Goal: Task Accomplishment & Management: Manage account settings

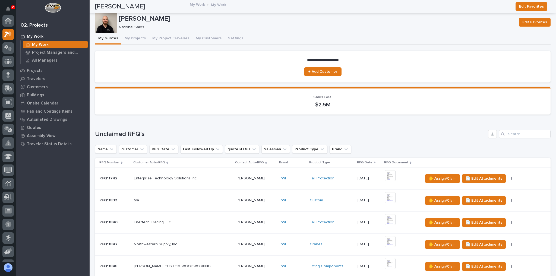
scroll to position [14, 0]
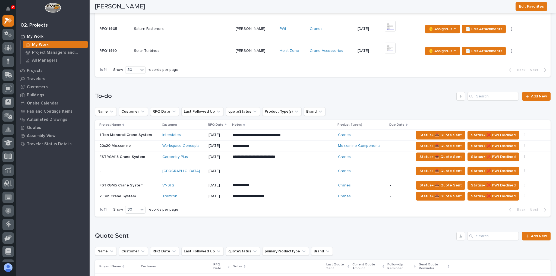
click at [184, 53] on div "Solar Turbines Solar Turbines" at bounding box center [183, 50] width 98 height 9
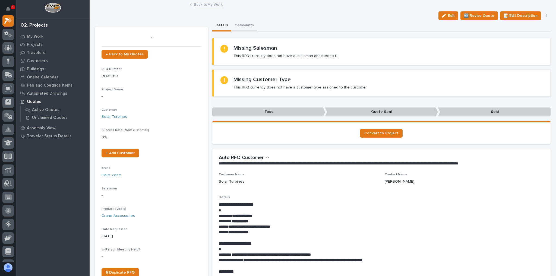
click at [242, 28] on button "Comments" at bounding box center [245, 25] width 26 height 11
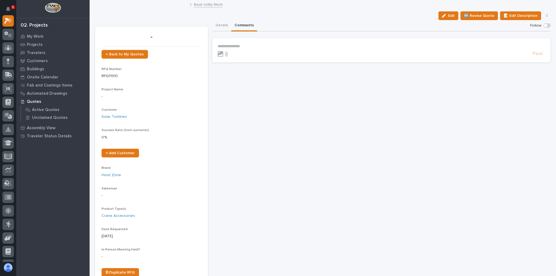
click at [241, 45] on p "**********" at bounding box center [382, 46] width 328 height 5
click at [536, 57] on span "Post" at bounding box center [538, 56] width 10 height 6
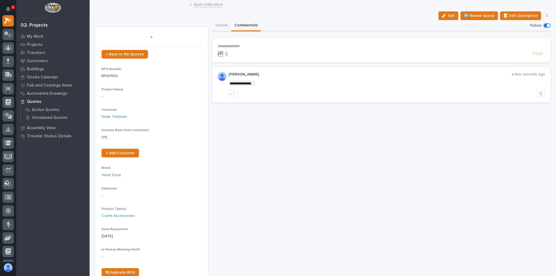
click at [196, 2] on link "Back to My Work" at bounding box center [208, 4] width 29 height 6
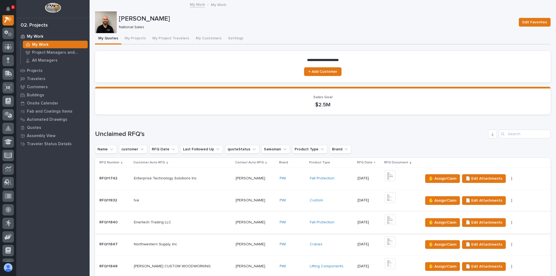
scroll to position [152, 0]
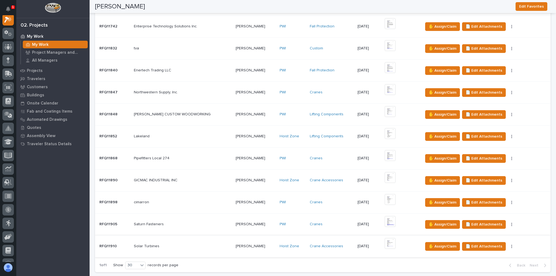
click at [512, 245] on icon "button" at bounding box center [512, 247] width 1 height 4
click at [442, 246] on span "✋ Assign/Claim" at bounding box center [443, 246] width 28 height 7
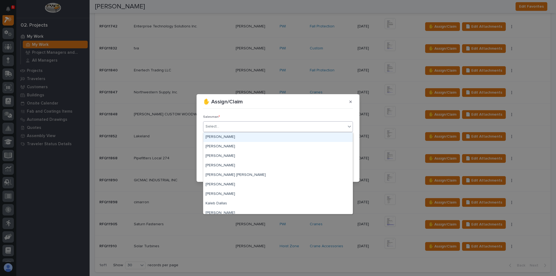
click at [250, 127] on div "Select..." at bounding box center [275, 126] width 143 height 9
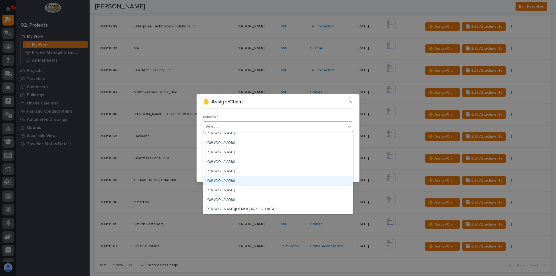
click at [239, 180] on div "[PERSON_NAME]" at bounding box center [278, 181] width 149 height 10
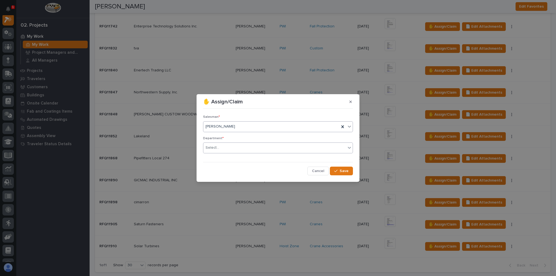
click at [242, 149] on div "Select..." at bounding box center [275, 147] width 143 height 9
click at [240, 158] on div "National Sales" at bounding box center [278, 159] width 149 height 10
click at [347, 172] on span "Save" at bounding box center [344, 171] width 9 height 5
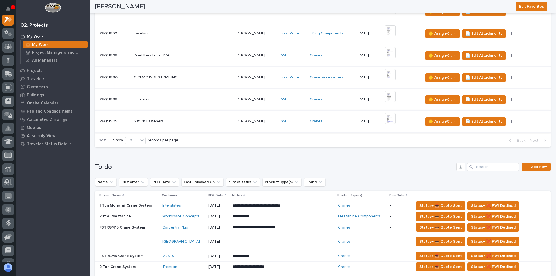
scroll to position [326, 0]
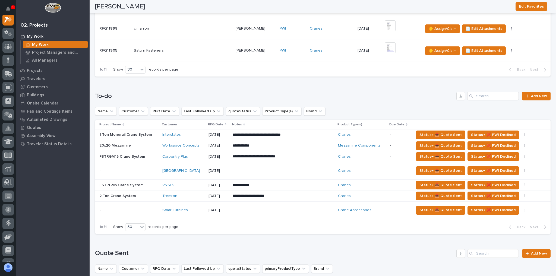
click at [195, 206] on div "Solar Turbines" at bounding box center [183, 210] width 42 height 9
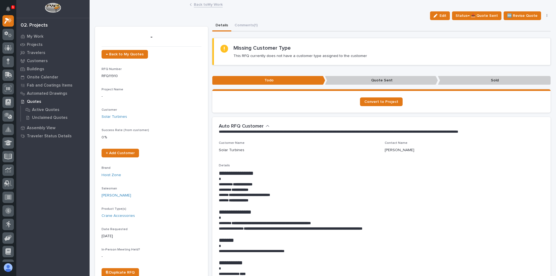
click at [545, 17] on button "button" at bounding box center [548, 16] width 8 height 4
click at [215, 6] on link "Back to My Work" at bounding box center [208, 4] width 29 height 6
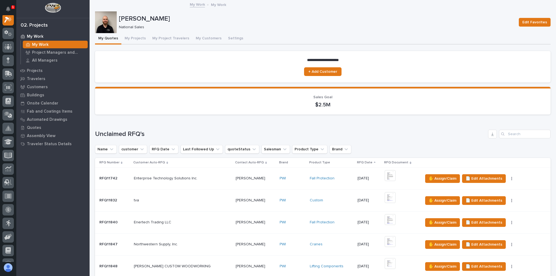
scroll to position [348, 0]
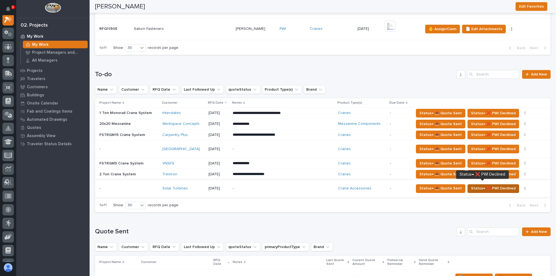
click at [478, 185] on span "Status→ ❌ PWI Declined" at bounding box center [493, 188] width 45 height 7
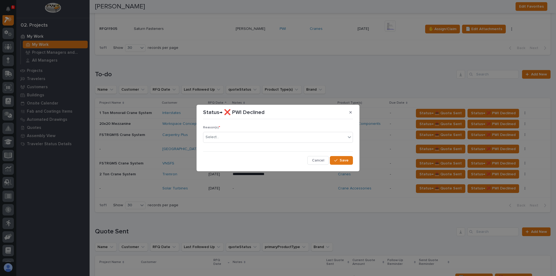
click at [229, 131] on div "Reason(s) * Select..." at bounding box center [278, 136] width 150 height 21
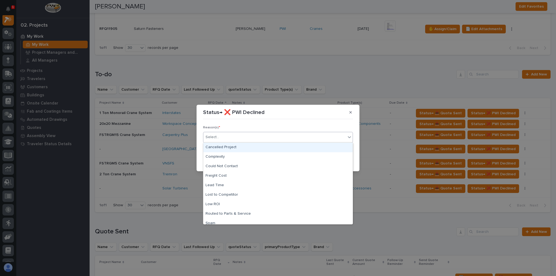
drag, startPoint x: 227, startPoint y: 139, endPoint x: 225, endPoint y: 142, distance: 4.1
click at [225, 142] on div "Select..." at bounding box center [278, 137] width 150 height 11
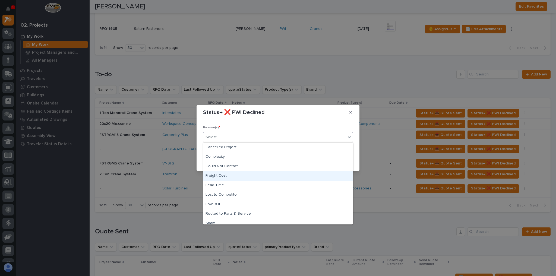
scroll to position [13, 0]
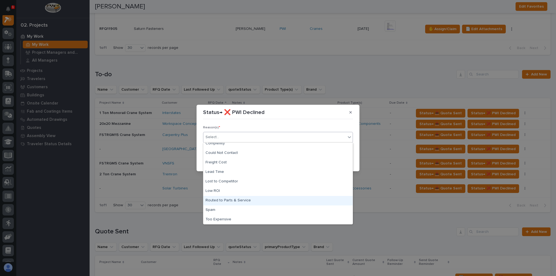
click at [242, 196] on div "Routed to Parts & Service" at bounding box center [278, 201] width 149 height 10
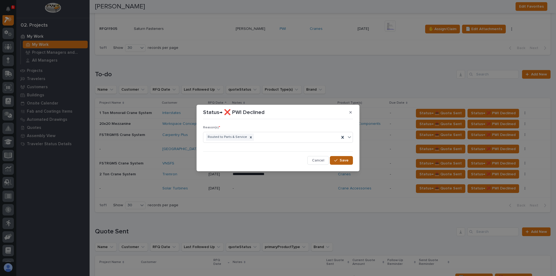
click at [337, 161] on icon "button" at bounding box center [335, 161] width 3 height 4
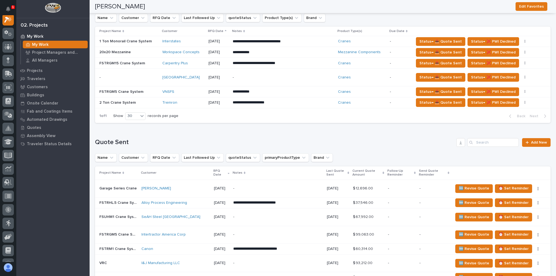
scroll to position [413, 0]
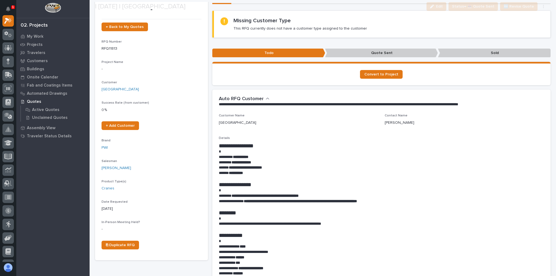
scroll to position [43, 0]
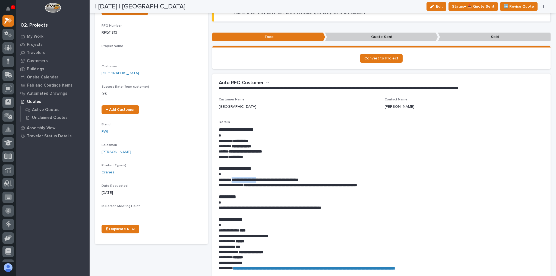
drag, startPoint x: 234, startPoint y: 179, endPoint x: 266, endPoint y: 178, distance: 31.8
click at [266, 178] on strong "**********" at bounding box center [265, 180] width 67 height 4
copy strong "**********"
click at [287, 182] on p "**********" at bounding box center [380, 179] width 323 height 5
drag, startPoint x: 284, startPoint y: 180, endPoint x: 269, endPoint y: 181, distance: 15.0
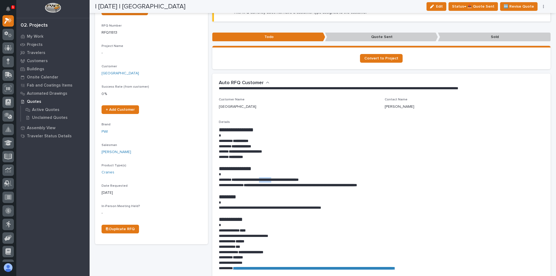
click at [269, 181] on strong "**********" at bounding box center [265, 180] width 67 height 4
copy strong "*********"
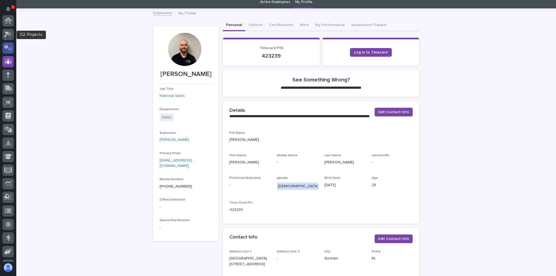
click at [5, 43] on div at bounding box center [7, 47] width 11 height 11
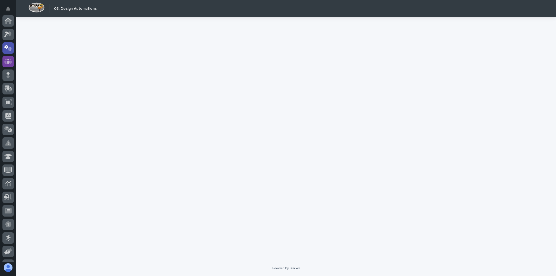
scroll to position [27, 0]
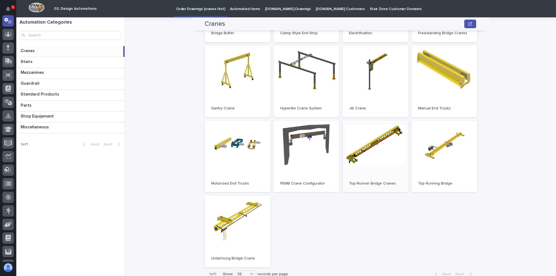
scroll to position [130, 0]
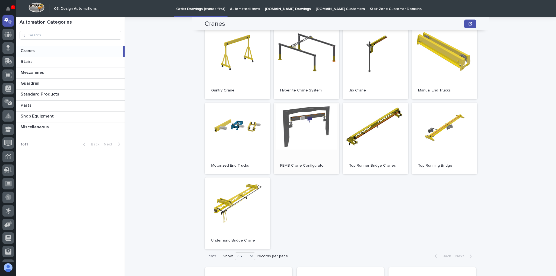
click at [324, 126] on link "Open" at bounding box center [307, 139] width 66 height 72
